Goal: Task Accomplishment & Management: Use online tool/utility

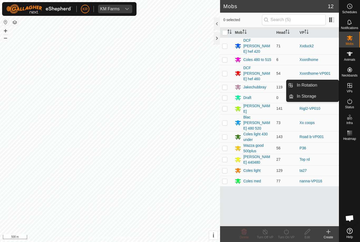
click at [314, 87] on span "In Rotation" at bounding box center [307, 85] width 20 height 6
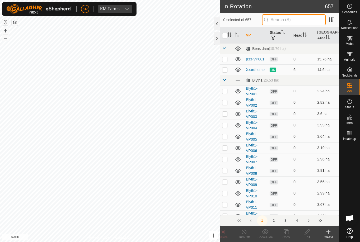
click at [302, 21] on input "text" at bounding box center [294, 19] width 64 height 11
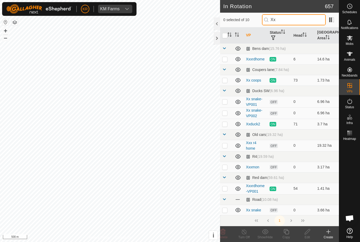
type input "Xx"
click at [226, 101] on p-checkbox at bounding box center [224, 101] width 5 height 4
checkbox input "true"
click at [225, 147] on p-checkbox at bounding box center [224, 145] width 5 height 4
click at [226, 146] on p-checkbox at bounding box center [224, 145] width 5 height 4
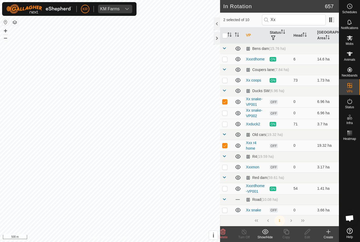
checkbox input "false"
click at [226, 168] on p-checkbox at bounding box center [224, 167] width 5 height 4
checkbox input "true"
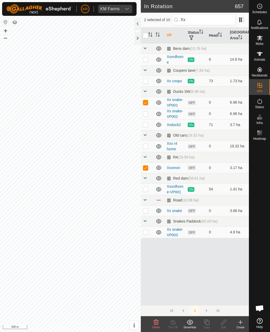
click at [143, 231] on p-checkbox at bounding box center [145, 232] width 5 height 4
checkbox input "true"
click at [143, 211] on p-checkbox at bounding box center [145, 210] width 5 height 4
checkbox input "true"
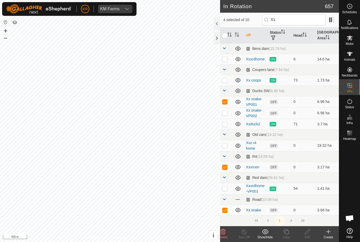
click at [225, 232] on icon at bounding box center [223, 231] width 6 height 6
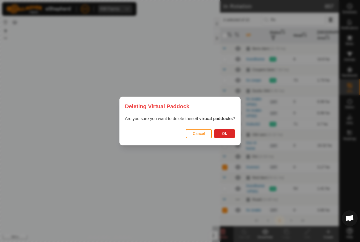
click at [226, 132] on span "Ok" at bounding box center [224, 133] width 5 height 4
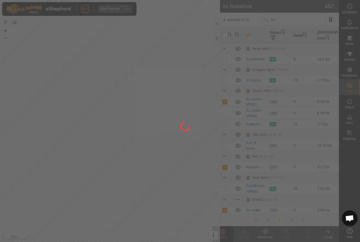
checkbox input "false"
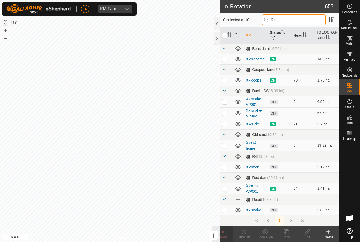
click at [302, 21] on input "Xx" at bounding box center [294, 19] width 64 height 11
type input "X"
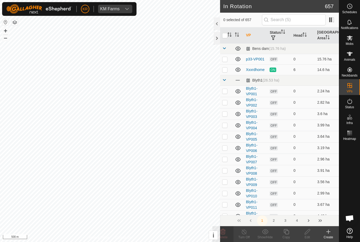
click at [227, 59] on p-checkbox at bounding box center [224, 59] width 5 height 4
checkbox input "true"
click at [227, 233] on delete-svg-icon at bounding box center [222, 231] width 21 height 6
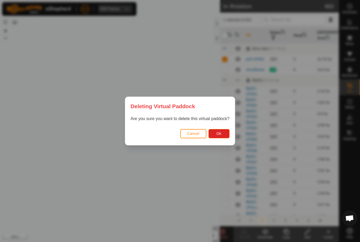
click at [220, 133] on span "Ok" at bounding box center [218, 133] width 5 height 4
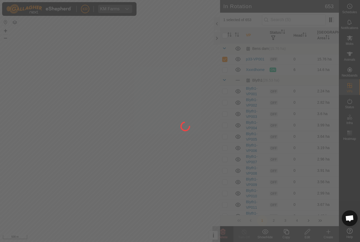
checkbox input "false"
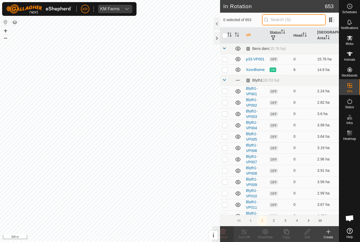
click at [297, 22] on input "text" at bounding box center [294, 19] width 64 height 11
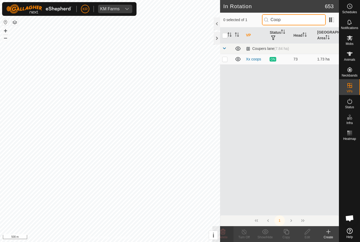
click at [304, 18] on input "Coop" at bounding box center [294, 19] width 64 height 11
type input "C"
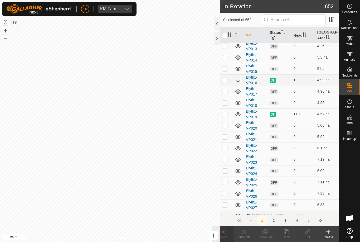
scroll to position [163, 0]
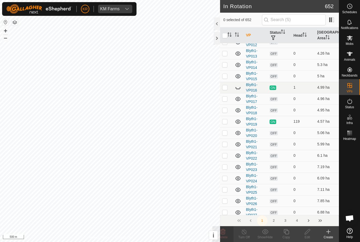
click at [238, 86] on icon at bounding box center [238, 87] width 6 height 6
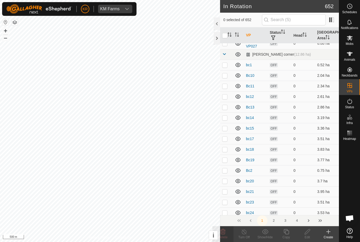
scroll to position [332, 0]
click at [299, 21] on input "text" at bounding box center [294, 19] width 64 height 11
click at [302, 20] on input "text" at bounding box center [294, 19] width 64 height 11
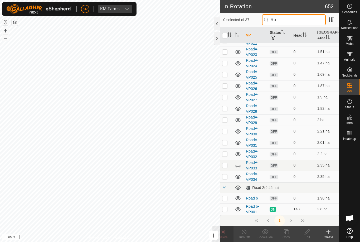
scroll to position [0, 0]
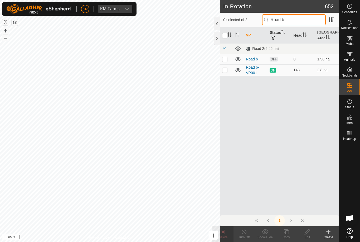
type input "Road b"
click at [226, 59] on p-checkbox at bounding box center [224, 59] width 5 height 4
checkbox input "true"
click at [309, 232] on icon at bounding box center [307, 231] width 7 height 6
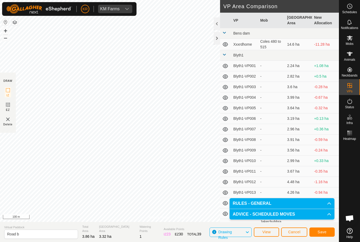
click at [319, 230] on span "Save" at bounding box center [322, 232] width 9 height 4
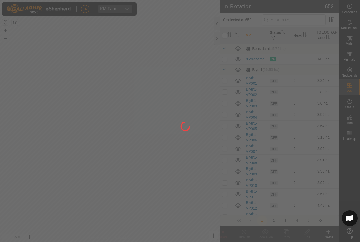
click at [302, 21] on div at bounding box center [180, 121] width 360 height 242
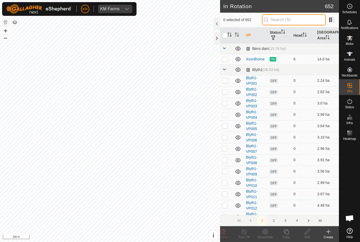
click at [305, 24] on input "text" at bounding box center [294, 19] width 64 height 11
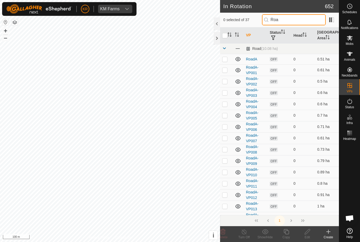
click at [299, 22] on input "Roa" at bounding box center [294, 19] width 64 height 11
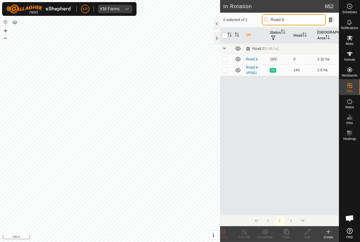
type input "Road b"
click at [225, 59] on p-checkbox at bounding box center [224, 59] width 5 height 4
checkbox input "true"
click at [285, 230] on icon at bounding box center [286, 231] width 7 height 6
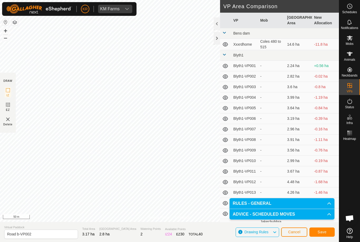
click at [320, 230] on span "Save" at bounding box center [322, 232] width 9 height 4
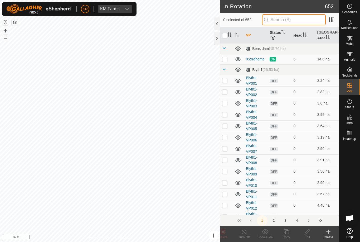
click at [297, 21] on input "text" at bounding box center [294, 19] width 64 height 11
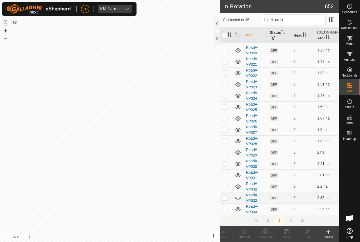
scroll to position [235, 0]
type input "Roada"
click at [225, 36] on input "checkbox" at bounding box center [224, 35] width 5 height 5
checkbox input "true"
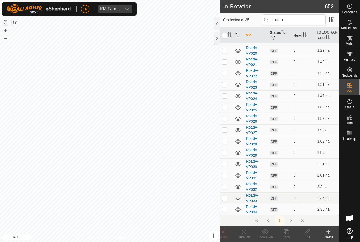
checkbox input "true"
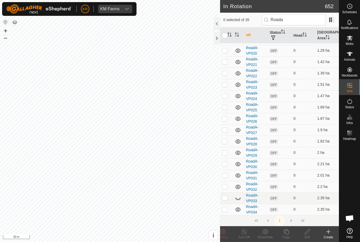
checkbox input "true"
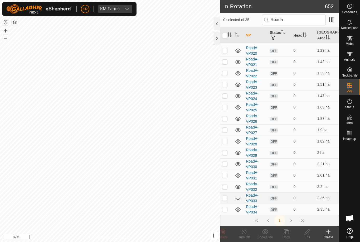
checkbox input "true"
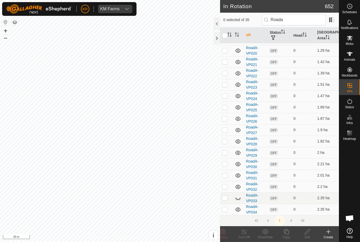
checkbox input "true"
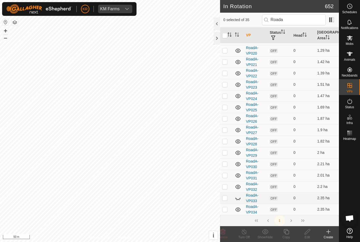
checkbox input "true"
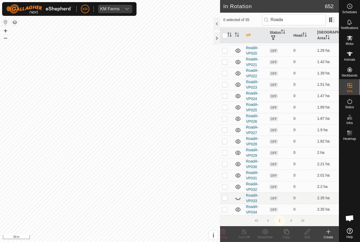
checkbox input "true"
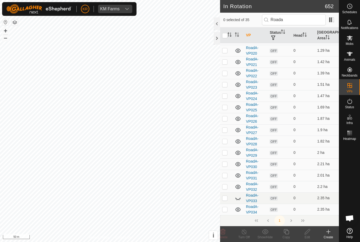
checkbox input "true"
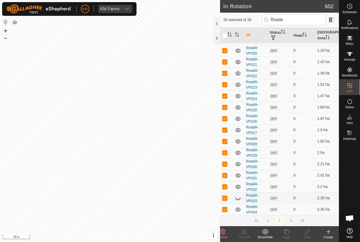
scroll to position [0, 0]
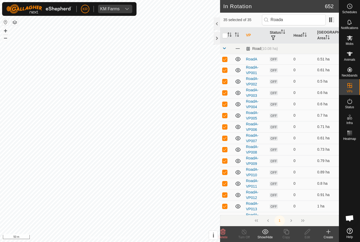
click at [224, 233] on icon at bounding box center [223, 231] width 6 height 6
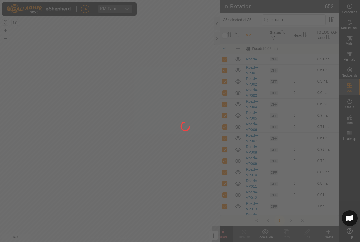
click at [308, 20] on div at bounding box center [180, 121] width 360 height 242
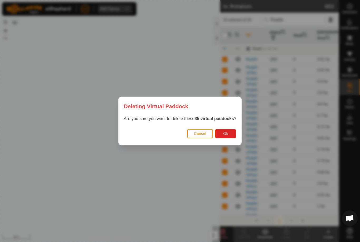
click at [227, 134] on span "Ok" at bounding box center [225, 133] width 5 height 4
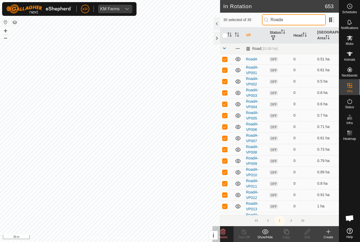
click at [306, 20] on input "Roada" at bounding box center [294, 19] width 64 height 11
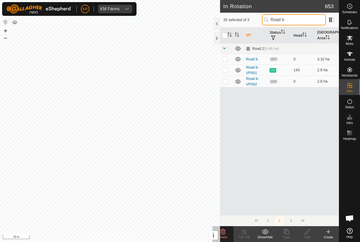
type input "Road b"
click at [224, 82] on p-checkbox at bounding box center [224, 81] width 5 height 4
click at [305, 21] on input "Road b" at bounding box center [294, 19] width 64 height 11
click at [226, 80] on p-checkbox at bounding box center [224, 81] width 5 height 4
checkbox input "false"
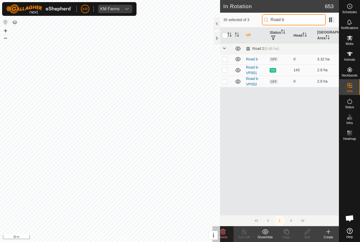
click at [303, 22] on input "Road b" at bounding box center [294, 19] width 64 height 11
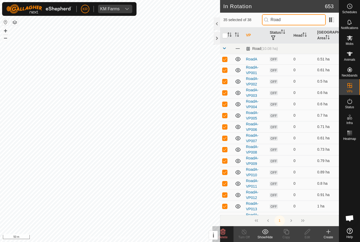
type input "Road"
click at [227, 232] on delete-svg-icon at bounding box center [222, 231] width 21 height 6
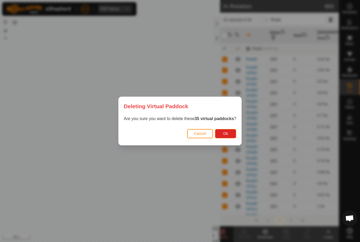
click at [226, 133] on span "Ok" at bounding box center [225, 133] width 5 height 4
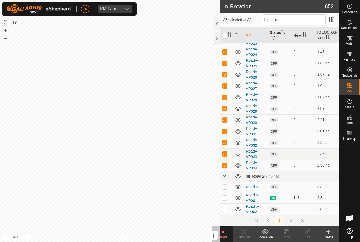
scroll to position [279, 0]
click at [239, 154] on icon at bounding box center [238, 154] width 6 height 6
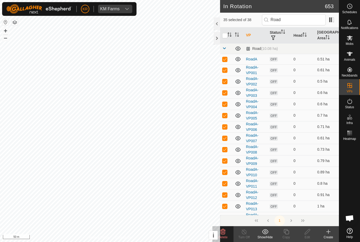
click at [226, 35] on input "checkbox" at bounding box center [224, 35] width 5 height 5
checkbox input "false"
checkbox input "true"
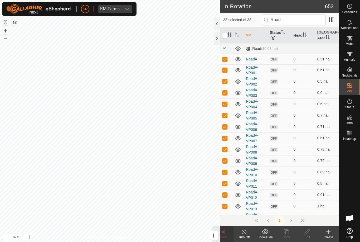
click at [225, 36] on input "checkbox" at bounding box center [224, 35] width 5 height 5
click at [226, 35] on input "checkbox" at bounding box center [224, 35] width 5 height 5
click at [227, 34] on input "checkbox" at bounding box center [224, 35] width 5 height 5
click at [227, 33] on input "checkbox" at bounding box center [224, 35] width 5 height 5
click at [227, 35] on input "checkbox" at bounding box center [224, 35] width 5 height 5
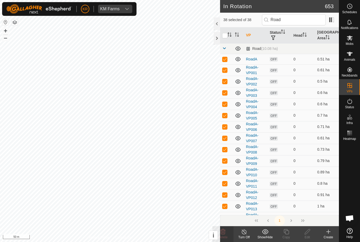
click at [227, 35] on input "checkbox" at bounding box center [224, 35] width 5 height 5
click at [226, 35] on input "checkbox" at bounding box center [224, 35] width 5 height 5
checkbox input "false"
click at [228, 36] on icon "Activate to sort" at bounding box center [229, 34] width 4 height 4
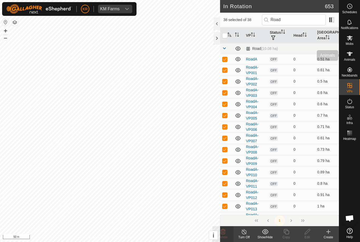
click at [360, 60] on div "Animals" at bounding box center [349, 55] width 21 height 16
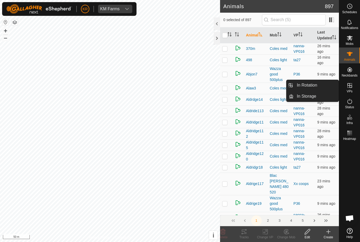
click at [334, 84] on link "In Rotation" at bounding box center [316, 85] width 45 height 11
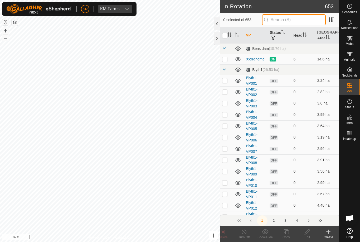
click at [304, 23] on input "text" at bounding box center [294, 19] width 64 height 11
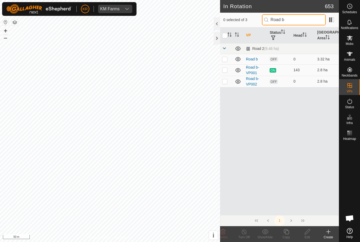
type input "Road b"
click at [225, 81] on p-checkbox at bounding box center [224, 81] width 5 height 4
checkbox input "true"
click at [287, 233] on icon at bounding box center [286, 231] width 7 height 6
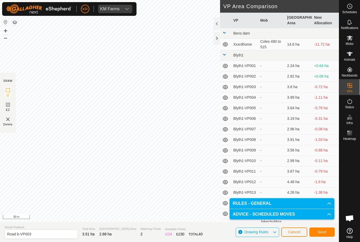
click at [323, 231] on span "Save" at bounding box center [322, 232] width 9 height 4
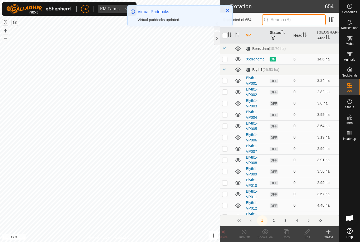
click at [302, 22] on input "text" at bounding box center [294, 19] width 64 height 11
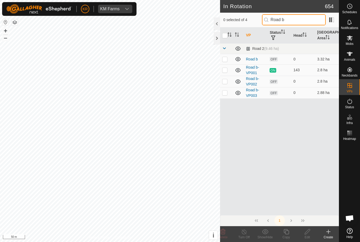
type input "Road b"
click at [223, 93] on p-checkbox at bounding box center [224, 92] width 5 height 4
checkbox input "true"
click at [287, 233] on icon at bounding box center [286, 231] width 7 height 6
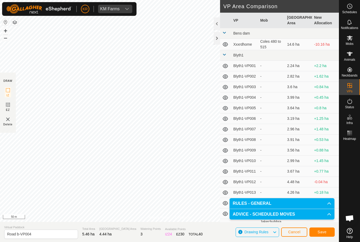
click at [323, 232] on span "Save" at bounding box center [322, 232] width 9 height 4
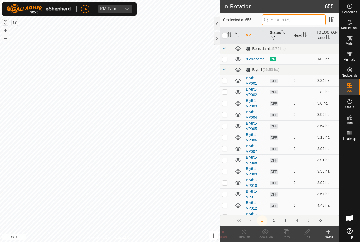
click at [304, 22] on input "text" at bounding box center [294, 19] width 64 height 11
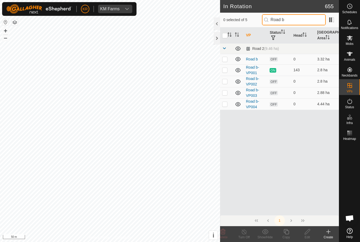
type input "Road b"
click at [224, 105] on p-checkbox at bounding box center [224, 104] width 5 height 4
checkbox input "true"
click at [293, 235] on div "Copy" at bounding box center [286, 237] width 21 height 5
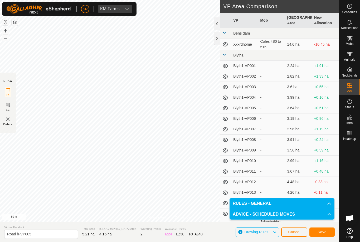
click at [322, 232] on span "Save" at bounding box center [322, 232] width 9 height 4
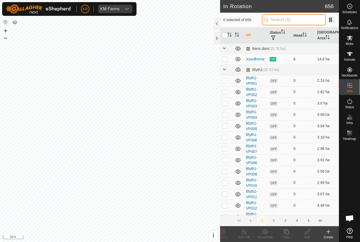
click at [300, 19] on input "text" at bounding box center [294, 19] width 64 height 11
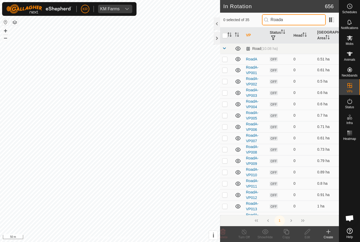
type input "Roada"
click at [226, 58] on p-checkbox at bounding box center [224, 59] width 5 height 4
checkbox input "true"
click at [227, 69] on p-checkbox at bounding box center [224, 70] width 5 height 4
checkbox input "true"
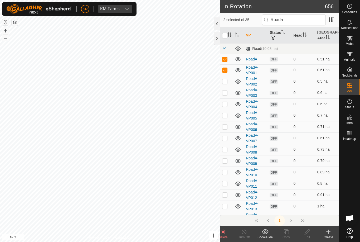
click at [227, 79] on p-checkbox at bounding box center [224, 81] width 5 height 4
checkbox input "true"
click at [226, 91] on p-checkbox at bounding box center [224, 92] width 5 height 4
checkbox input "true"
click at [226, 102] on p-checkbox at bounding box center [224, 104] width 5 height 4
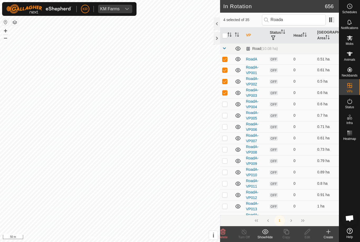
checkbox input "true"
click at [226, 111] on td at bounding box center [226, 115] width 13 height 11
click at [225, 115] on p-checkbox at bounding box center [224, 115] width 5 height 4
click at [225, 119] on td at bounding box center [226, 115] width 13 height 11
checkbox input "true"
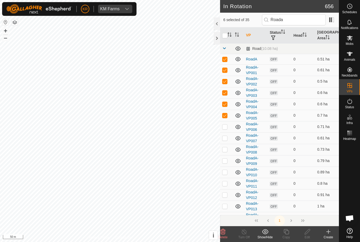
click at [224, 122] on td at bounding box center [226, 126] width 13 height 11
click at [225, 126] on p-checkbox at bounding box center [224, 126] width 5 height 4
checkbox input "false"
click at [224, 133] on td at bounding box center [226, 137] width 13 height 11
checkbox input "true"
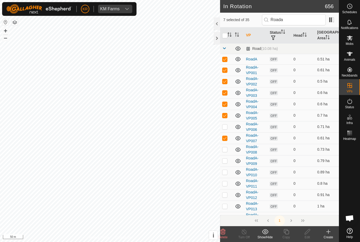
click at [226, 126] on p-checkbox at bounding box center [224, 126] width 5 height 4
checkbox input "true"
click at [226, 143] on td at bounding box center [226, 137] width 13 height 11
checkbox input "false"
click at [226, 150] on p-checkbox at bounding box center [224, 149] width 5 height 4
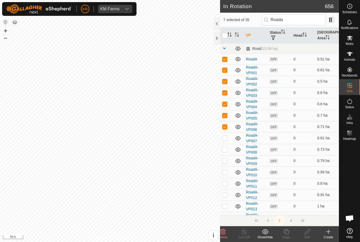
checkbox input "true"
click at [228, 141] on td at bounding box center [226, 137] width 13 height 11
checkbox input "true"
click at [227, 156] on td at bounding box center [226, 160] width 13 height 11
checkbox input "true"
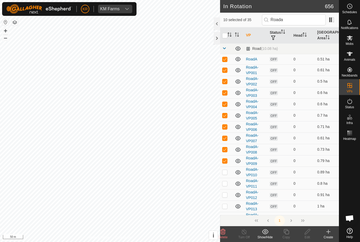
click at [228, 171] on td at bounding box center [226, 171] width 13 height 11
checkbox input "true"
click at [226, 180] on td at bounding box center [226, 183] width 13 height 11
checkbox input "true"
click at [229, 192] on td at bounding box center [226, 194] width 13 height 11
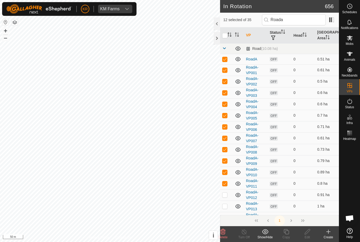
checkbox input "true"
click at [228, 202] on td at bounding box center [226, 205] width 13 height 11
checkbox input "true"
click at [227, 232] on delete-svg-icon at bounding box center [222, 231] width 21 height 6
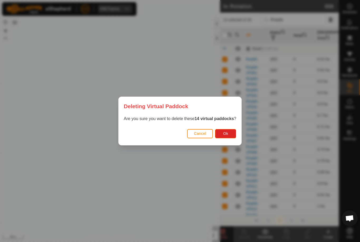
click at [227, 134] on span "Ok" at bounding box center [225, 133] width 5 height 4
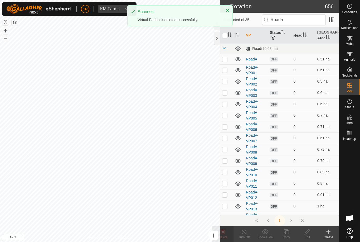
checkbox input "false"
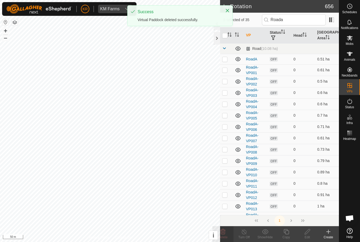
checkbox input "false"
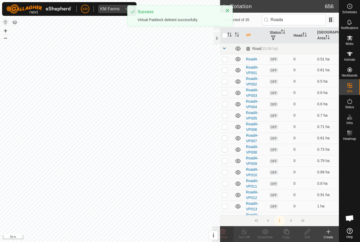
checkbox input "false"
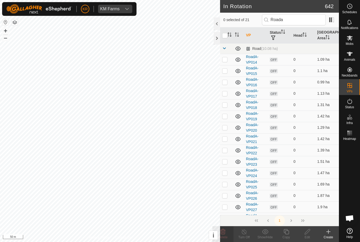
click at [225, 60] on p-checkbox at bounding box center [224, 59] width 5 height 4
checkbox input "true"
click at [228, 70] on td at bounding box center [226, 70] width 13 height 11
checkbox input "true"
click at [228, 83] on td at bounding box center [226, 81] width 13 height 11
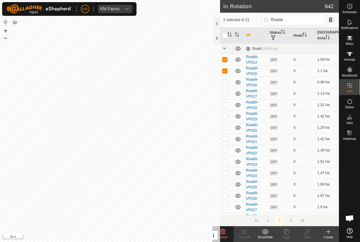
checkbox input "true"
click at [227, 93] on p-checkbox at bounding box center [224, 93] width 5 height 4
checkbox input "true"
click at [227, 104] on p-checkbox at bounding box center [224, 105] width 5 height 4
checkbox input "true"
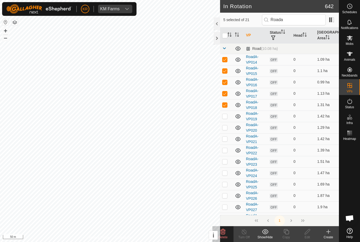
click at [229, 117] on td at bounding box center [226, 115] width 13 height 11
checkbox input "true"
click at [228, 130] on td at bounding box center [226, 127] width 13 height 11
checkbox input "true"
click at [230, 140] on td at bounding box center [226, 138] width 13 height 11
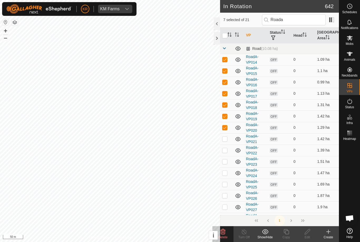
checkbox input "true"
click at [227, 150] on p-checkbox at bounding box center [224, 150] width 5 height 4
checkbox input "true"
click at [227, 161] on p-checkbox at bounding box center [224, 161] width 5 height 4
checkbox input "true"
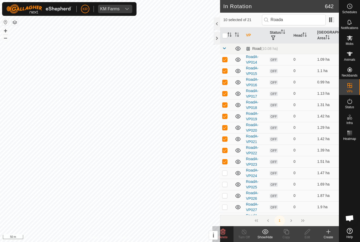
click at [227, 173] on p-checkbox at bounding box center [224, 173] width 5 height 4
checkbox input "true"
click at [228, 185] on td at bounding box center [226, 183] width 13 height 11
checkbox input "true"
click at [227, 195] on p-checkbox at bounding box center [224, 195] width 5 height 4
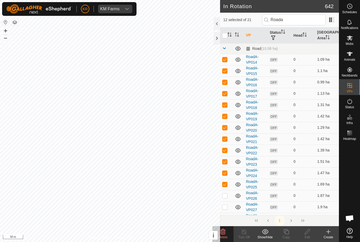
checkbox input "true"
click at [226, 233] on icon at bounding box center [223, 231] width 6 height 6
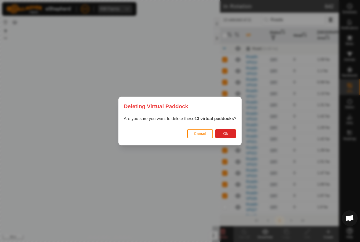
click at [228, 133] on span "Ok" at bounding box center [225, 133] width 5 height 4
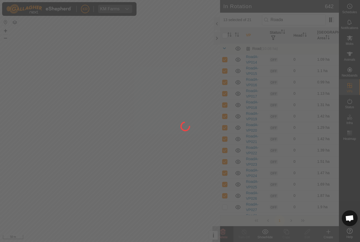
checkbox input "false"
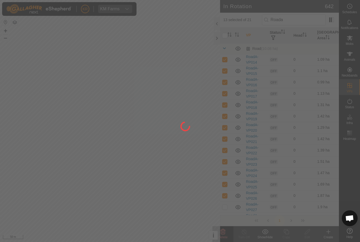
checkbox input "false"
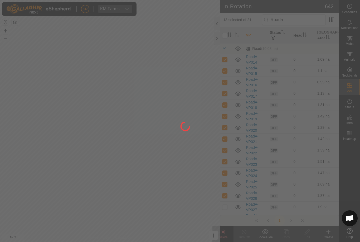
checkbox input "false"
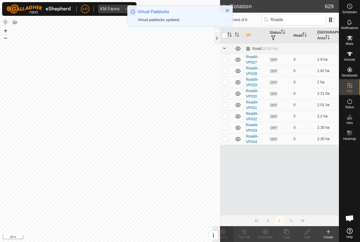
click at [229, 60] on td at bounding box center [226, 59] width 13 height 11
checkbox input "true"
click at [228, 69] on td at bounding box center [226, 70] width 13 height 11
checkbox input "true"
click at [228, 84] on td at bounding box center [226, 81] width 13 height 11
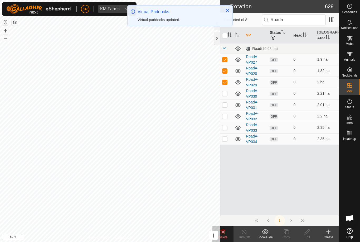
checkbox input "true"
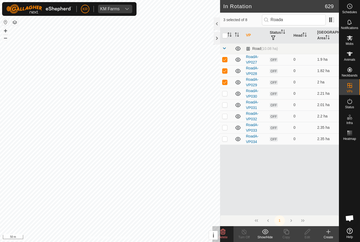
click at [224, 98] on td at bounding box center [226, 93] width 13 height 11
checkbox input "true"
click at [225, 112] on td at bounding box center [226, 115] width 13 height 11
click at [225, 115] on p-checkbox at bounding box center [224, 116] width 5 height 4
click at [226, 115] on p-checkbox at bounding box center [224, 116] width 5 height 4
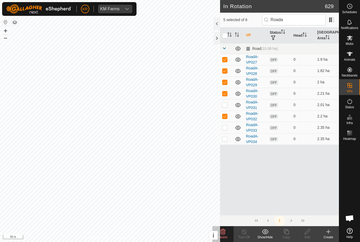
checkbox input "true"
click at [225, 105] on p-checkbox at bounding box center [224, 105] width 5 height 4
checkbox input "true"
click at [226, 128] on p-checkbox at bounding box center [224, 127] width 5 height 4
click at [226, 232] on icon at bounding box center [223, 231] width 6 height 6
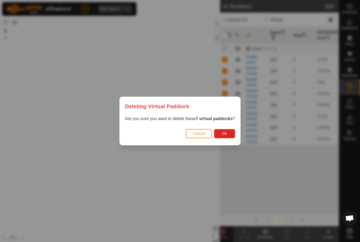
click at [226, 134] on span "Ok" at bounding box center [224, 133] width 5 height 4
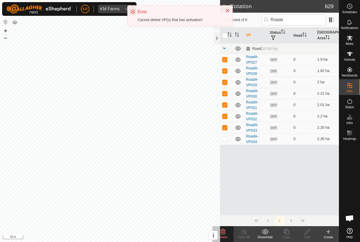
click at [225, 128] on p-checkbox at bounding box center [224, 127] width 5 height 4
checkbox input "false"
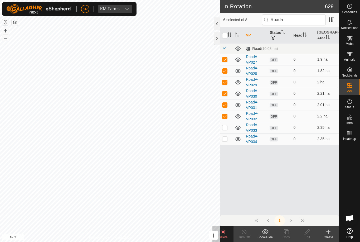
click at [227, 231] on delete-svg-icon at bounding box center [222, 231] width 21 height 6
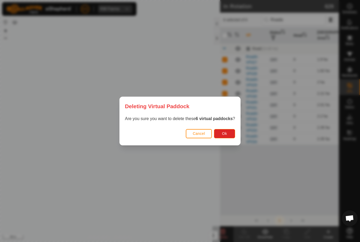
click at [229, 137] on button "Ok" at bounding box center [224, 133] width 21 height 9
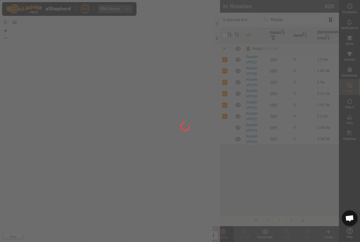
checkbox input "false"
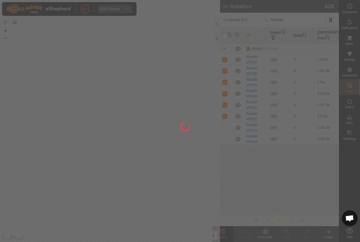
checkbox input "false"
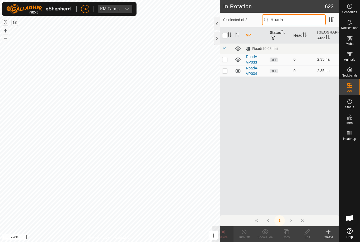
click at [307, 17] on input "Roada" at bounding box center [294, 19] width 64 height 11
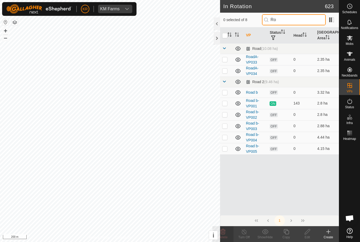
type input "R"
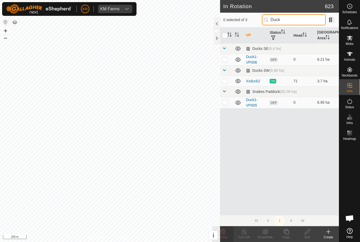
type input "Duck"
click at [225, 60] on p-checkbox at bounding box center [224, 59] width 5 height 4
checkbox input "true"
click at [226, 103] on p-checkbox at bounding box center [224, 102] width 5 height 4
checkbox input "true"
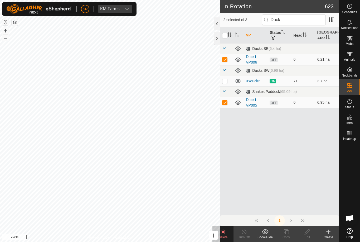
click at [225, 231] on icon at bounding box center [223, 231] width 5 height 5
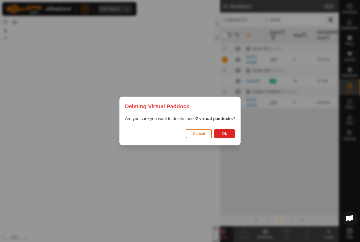
click at [238, 145] on div "Deleting Virtual Paddock Are you sure you want to delete these 2 virtual paddoc…" at bounding box center [179, 120] width 121 height 49
click at [230, 135] on button "Ok" at bounding box center [224, 133] width 21 height 9
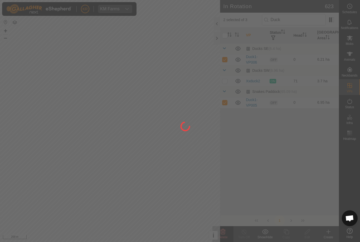
checkbox input "false"
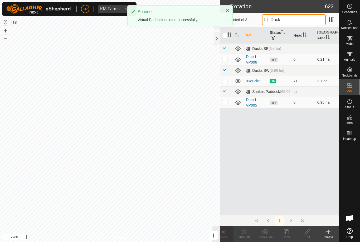
click at [305, 21] on input "Duck" at bounding box center [294, 19] width 64 height 11
type input "D"
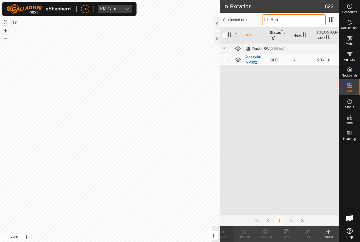
type input "Sna"
click at [226, 61] on p-checkbox at bounding box center [224, 59] width 5 height 4
checkbox input "true"
click at [227, 236] on span "Delete" at bounding box center [223, 237] width 9 height 4
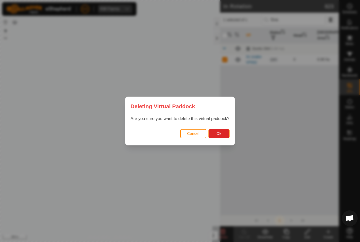
click at [225, 135] on button "Ok" at bounding box center [218, 133] width 21 height 9
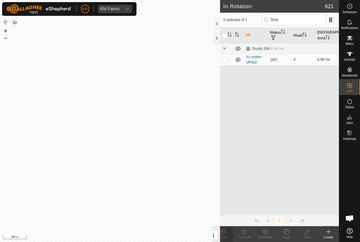
click at [227, 62] on td at bounding box center [226, 59] width 13 height 11
checkbox input "true"
click at [228, 232] on delete-svg-icon at bounding box center [222, 231] width 21 height 6
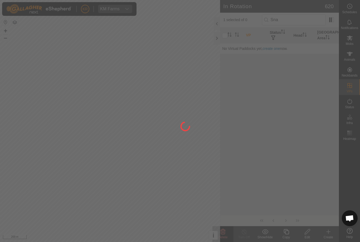
click at [283, 162] on div at bounding box center [180, 121] width 360 height 242
click at [301, 21] on div at bounding box center [180, 121] width 360 height 242
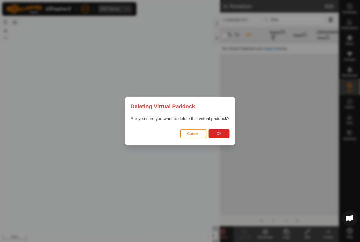
click at [198, 133] on span "Cancel" at bounding box center [193, 133] width 12 height 4
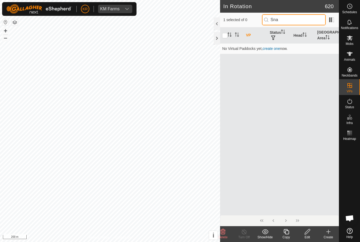
click at [301, 22] on input "Sna" at bounding box center [294, 19] width 64 height 11
type input "S"
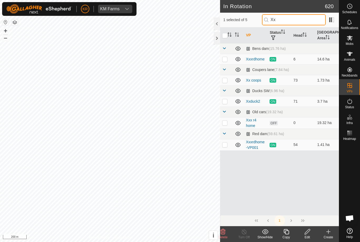
click at [296, 22] on input "Xx" at bounding box center [294, 19] width 64 height 11
type input "X"
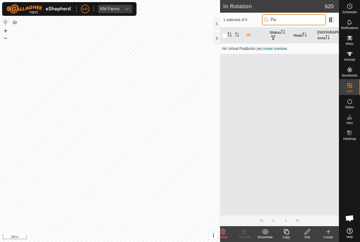
type input "P"
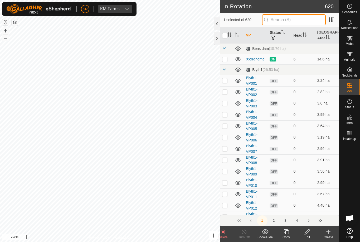
click at [293, 23] on input "text" at bounding box center [294, 19] width 64 height 11
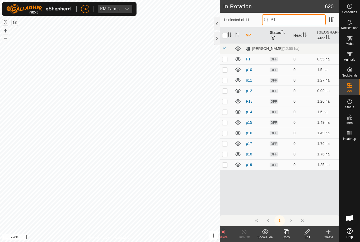
type input "P1"
click at [226, 58] on p-checkbox at bounding box center [224, 59] width 5 height 4
click at [226, 59] on p-checkbox at bounding box center [224, 59] width 5 height 4
checkbox input "false"
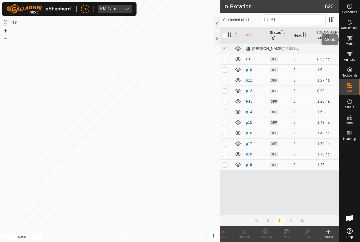
click at [351, 41] on es-mob-svg-icon at bounding box center [349, 38] width 9 height 8
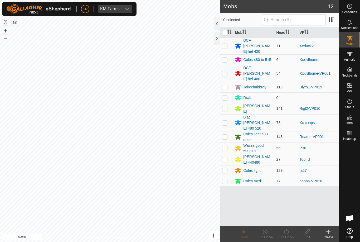
click at [228, 131] on td at bounding box center [226, 136] width 13 height 11
checkbox input "true"
click at [289, 235] on div "Turn On VP" at bounding box center [286, 237] width 21 height 5
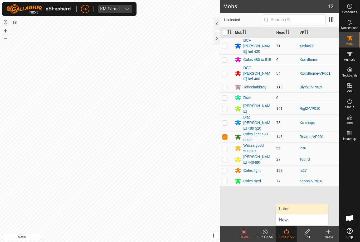
click at [291, 210] on link "Later" at bounding box center [302, 208] width 52 height 11
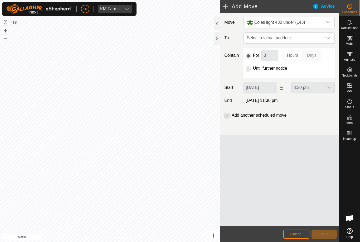
click at [326, 40] on icon "dropdown trigger" at bounding box center [328, 38] width 4 height 4
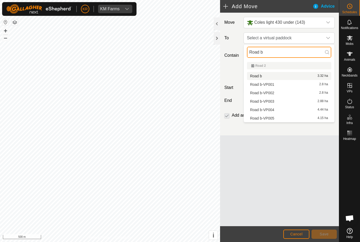
type input "Road b"
click at [259, 76] on span "Road b" at bounding box center [256, 76] width 12 height 4
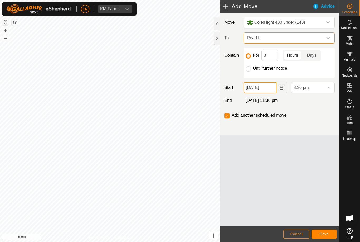
click at [265, 87] on input "[DATE]" at bounding box center [260, 87] width 33 height 11
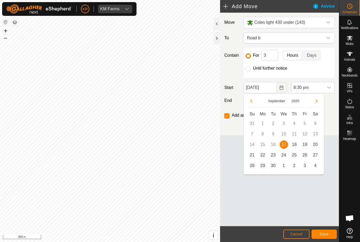
click at [294, 146] on span "18" at bounding box center [294, 144] width 8 height 8
type input "[DATE]"
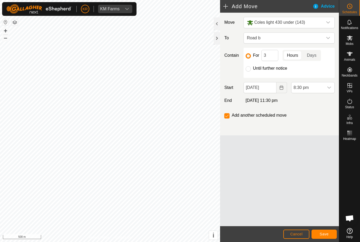
click at [323, 87] on span "8:30 pm" at bounding box center [308, 87] width 32 height 11
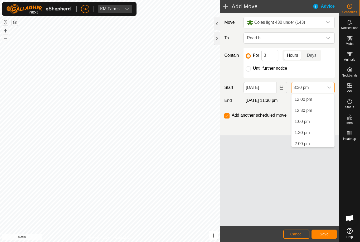
scroll to position [266, 0]
click at [308, 110] on span "12:30 pm" at bounding box center [304, 110] width 18 height 6
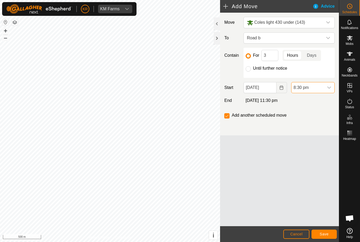
scroll to position [412, 0]
click at [272, 56] on input "3" at bounding box center [269, 55] width 17 height 11
type input "24"
click at [325, 233] on span "Save" at bounding box center [324, 234] width 9 height 4
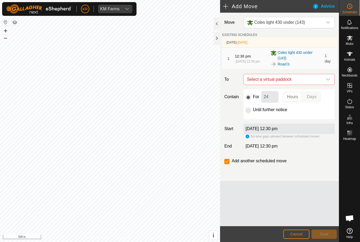
click at [331, 83] on div "dropdown trigger" at bounding box center [328, 79] width 11 height 11
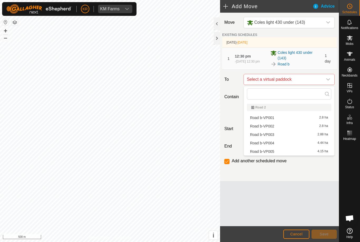
click at [269, 126] on span "Road b-VP002" at bounding box center [262, 126] width 24 height 4
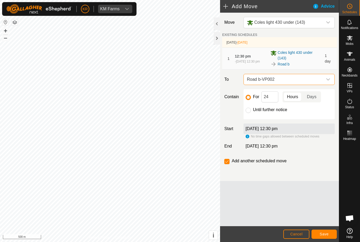
click at [321, 234] on span "Save" at bounding box center [324, 234] width 9 height 4
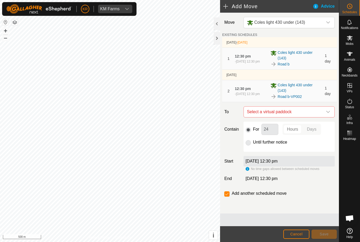
click at [327, 111] on icon "dropdown trigger" at bounding box center [328, 112] width 4 height 4
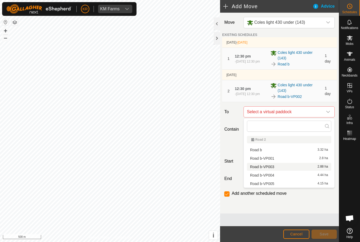
click at [273, 167] on span "Road b-VP003" at bounding box center [262, 167] width 24 height 4
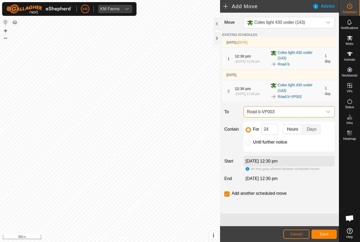
click at [323, 234] on span "Save" at bounding box center [324, 234] width 9 height 4
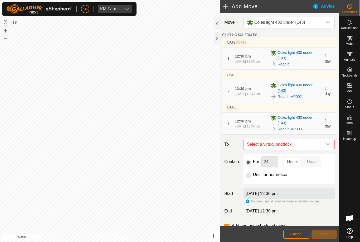
click at [328, 145] on icon "dropdown trigger" at bounding box center [328, 144] width 4 height 4
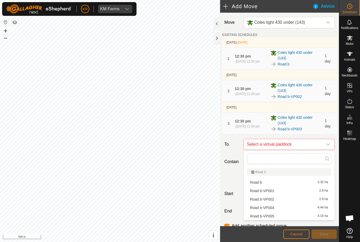
click at [274, 206] on span "Road b-VP004" at bounding box center [262, 208] width 24 height 4
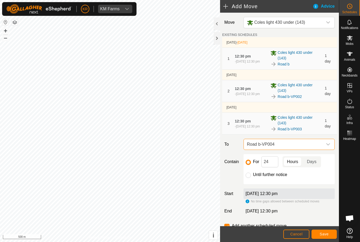
click at [326, 234] on span "Save" at bounding box center [324, 234] width 9 height 4
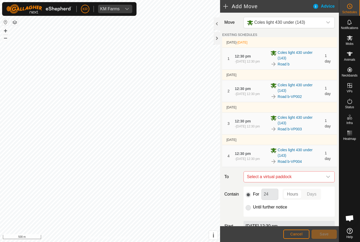
click at [322, 173] on span "Select a virtual paddock" at bounding box center [284, 176] width 78 height 11
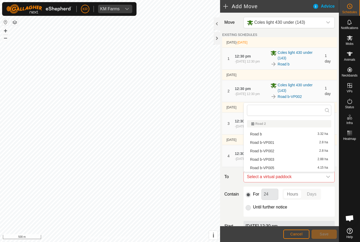
click at [277, 167] on div "Road b-VP005 4.15 ha" at bounding box center [289, 168] width 78 height 4
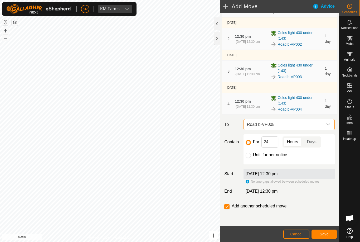
scroll to position [52, 0]
click at [249, 156] on input "Until further notice" at bounding box center [248, 155] width 5 height 5
radio input "true"
checkbox input "false"
click at [325, 230] on button "Save" at bounding box center [324, 233] width 25 height 9
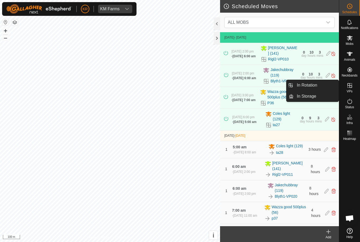
click at [317, 87] on span "In Rotation" at bounding box center [307, 85] width 20 height 6
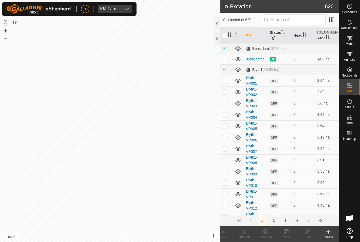
click at [328, 230] on icon at bounding box center [328, 231] width 6 height 6
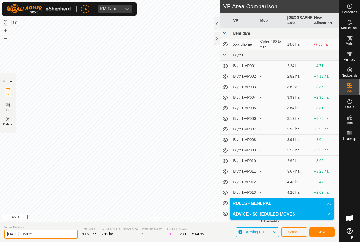
click at [50, 234] on input "[DATE] 195802" at bounding box center [41, 233] width 74 height 9
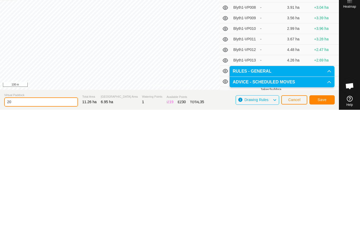
type input "2"
type input "Xx duck snake"
click at [329, 227] on button "Save" at bounding box center [321, 231] width 25 height 9
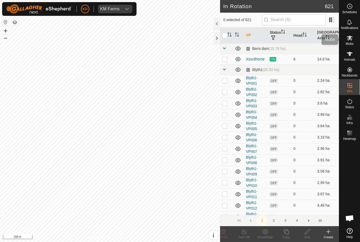
click at [350, 37] on icon at bounding box center [350, 38] width 6 height 5
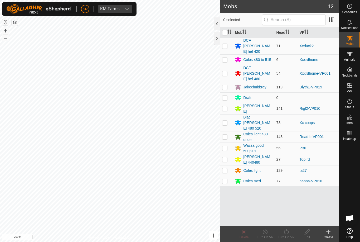
click at [226, 44] on p-checkbox at bounding box center [224, 46] width 5 height 4
checkbox input "true"
click at [287, 234] on icon at bounding box center [286, 231] width 7 height 6
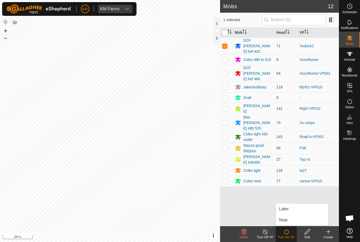
click at [288, 221] on span "Now" at bounding box center [283, 220] width 8 height 6
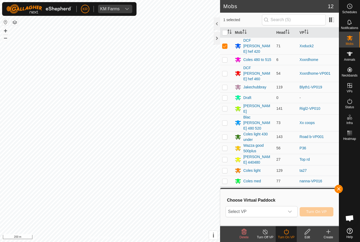
click at [266, 211] on span "Select VP" at bounding box center [255, 211] width 59 height 11
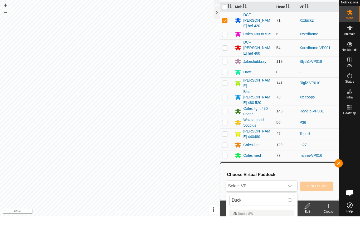
scroll to position [26, 0]
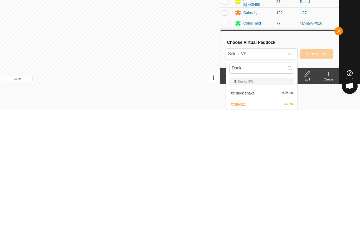
type input "Duck"
click at [255, 223] on span "Xx duck snake" at bounding box center [243, 225] width 24 height 4
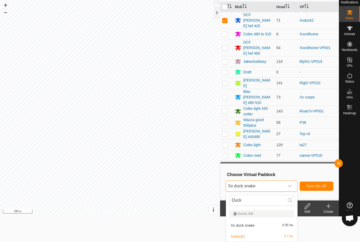
scroll to position [0, 0]
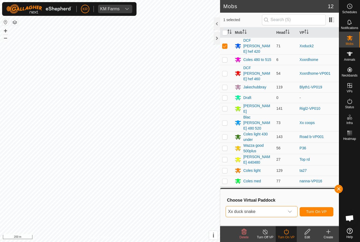
click at [319, 213] on span "Turn On VP" at bounding box center [316, 211] width 21 height 4
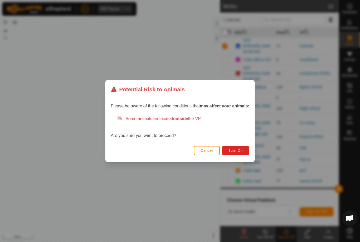
click at [238, 152] on span "Turn On" at bounding box center [236, 150] width 14 height 4
